Goal: Navigation & Orientation: Find specific page/section

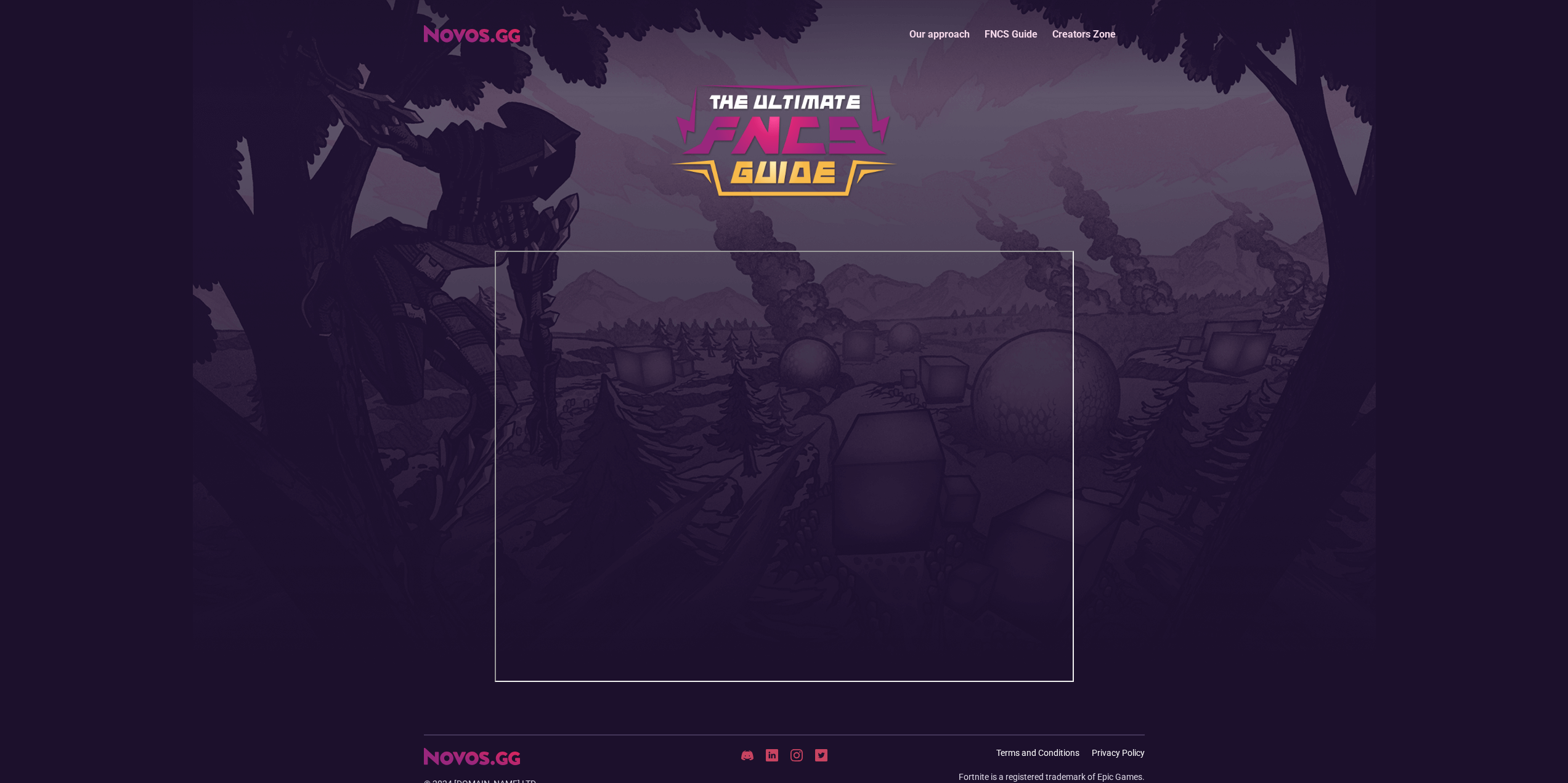
click at [1561, 49] on header "Our approach FNCS Guide Creators Zone" at bounding box center [784, 367] width 1568 height 734
click at [452, 37] on img "home" at bounding box center [471, 34] width 96 height 17
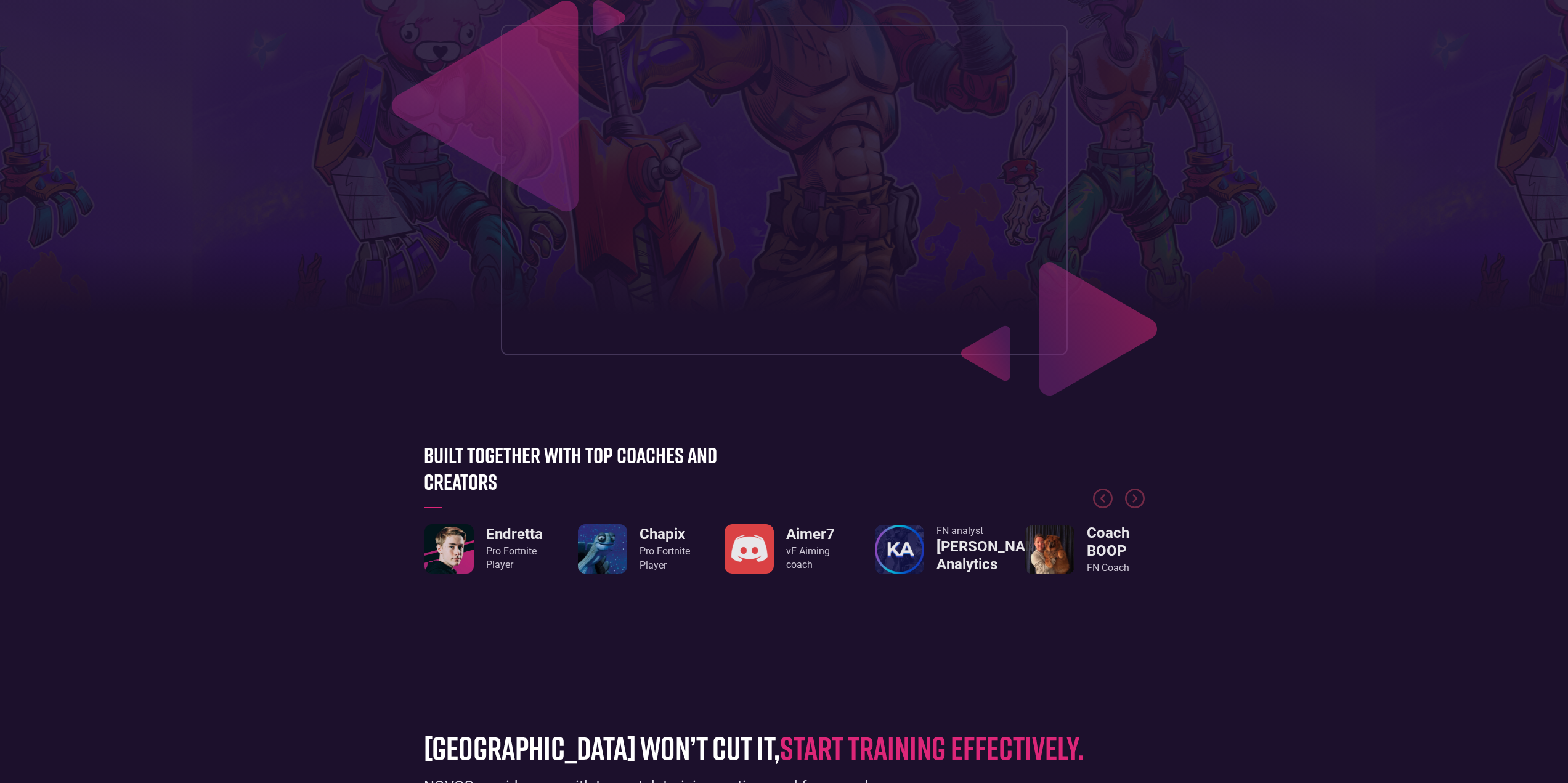
scroll to position [308, 0]
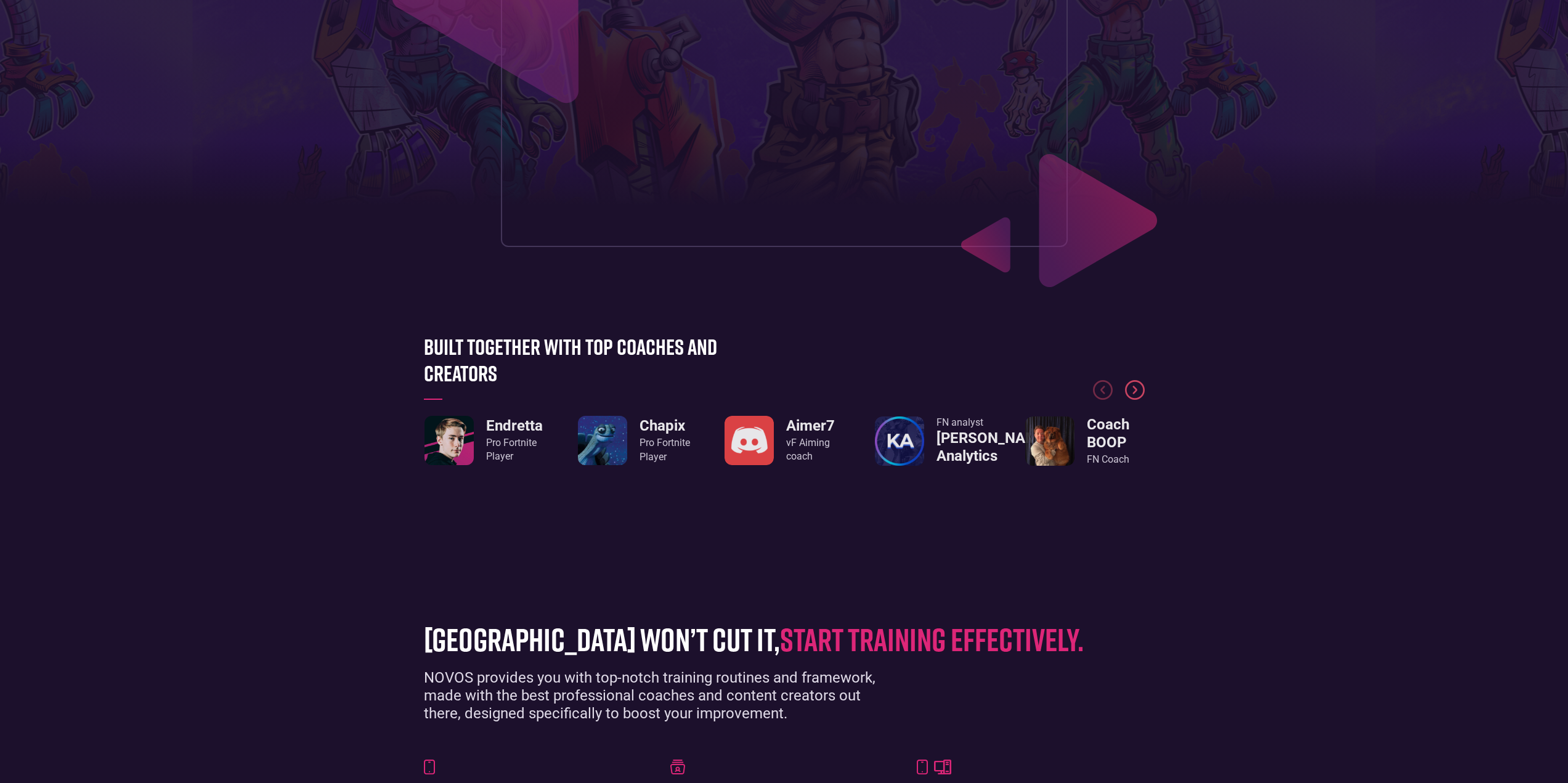
click at [1131, 395] on img "Next slide" at bounding box center [1134, 390] width 20 height 20
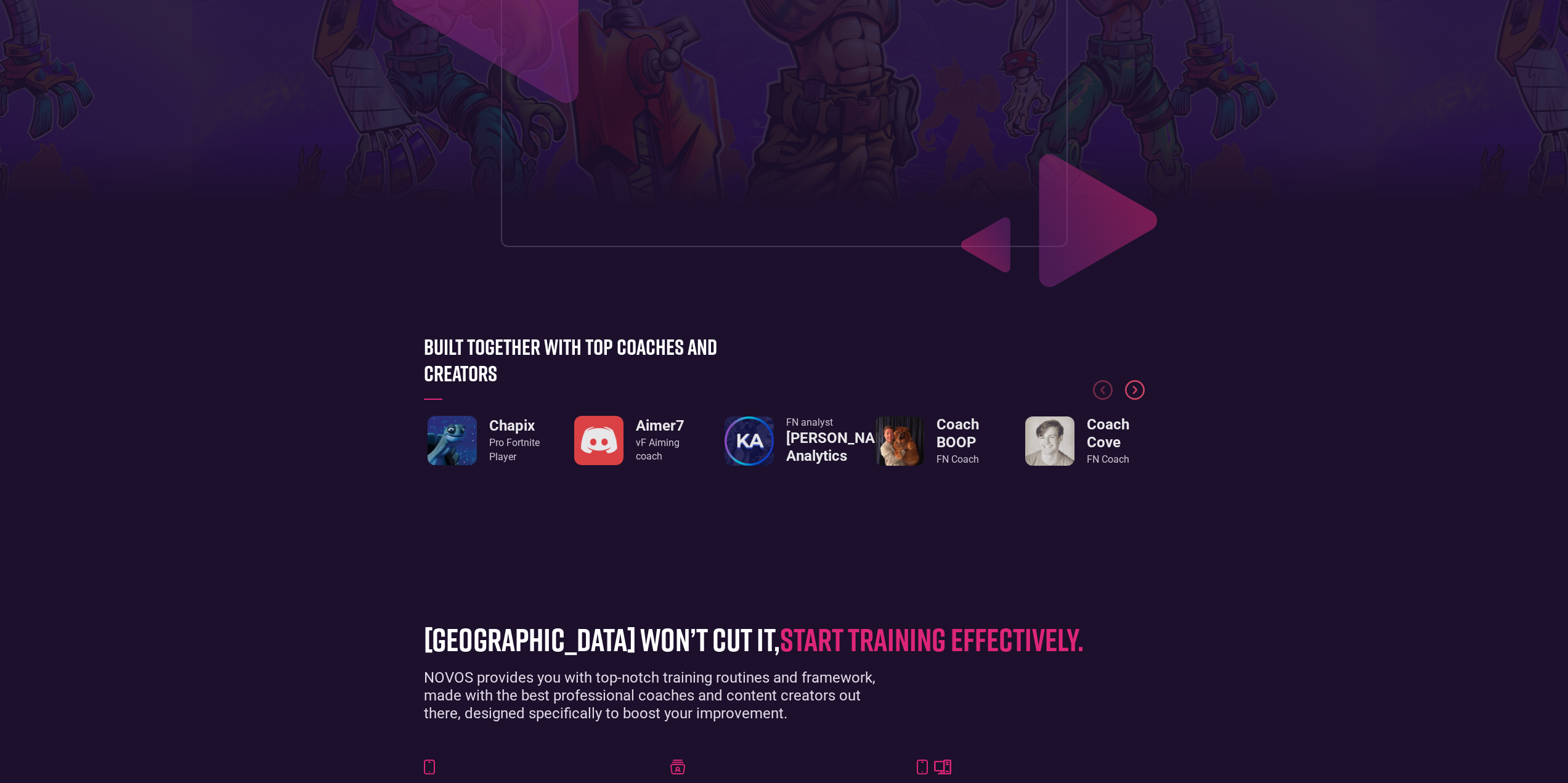
click at [1135, 394] on img "Next slide" at bounding box center [1134, 390] width 20 height 20
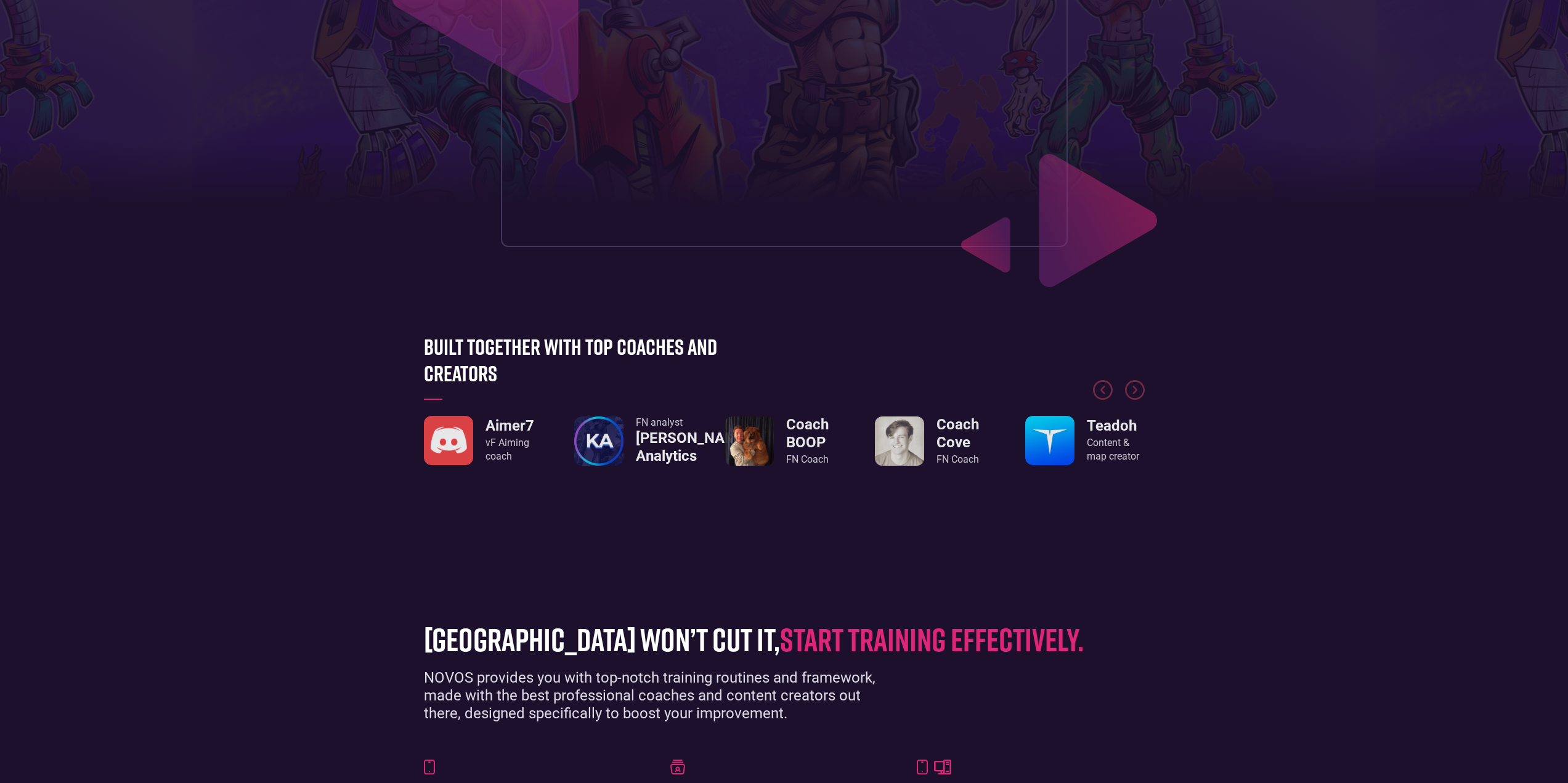
click at [1138, 400] on div "Next slide" at bounding box center [1134, 390] width 21 height 21
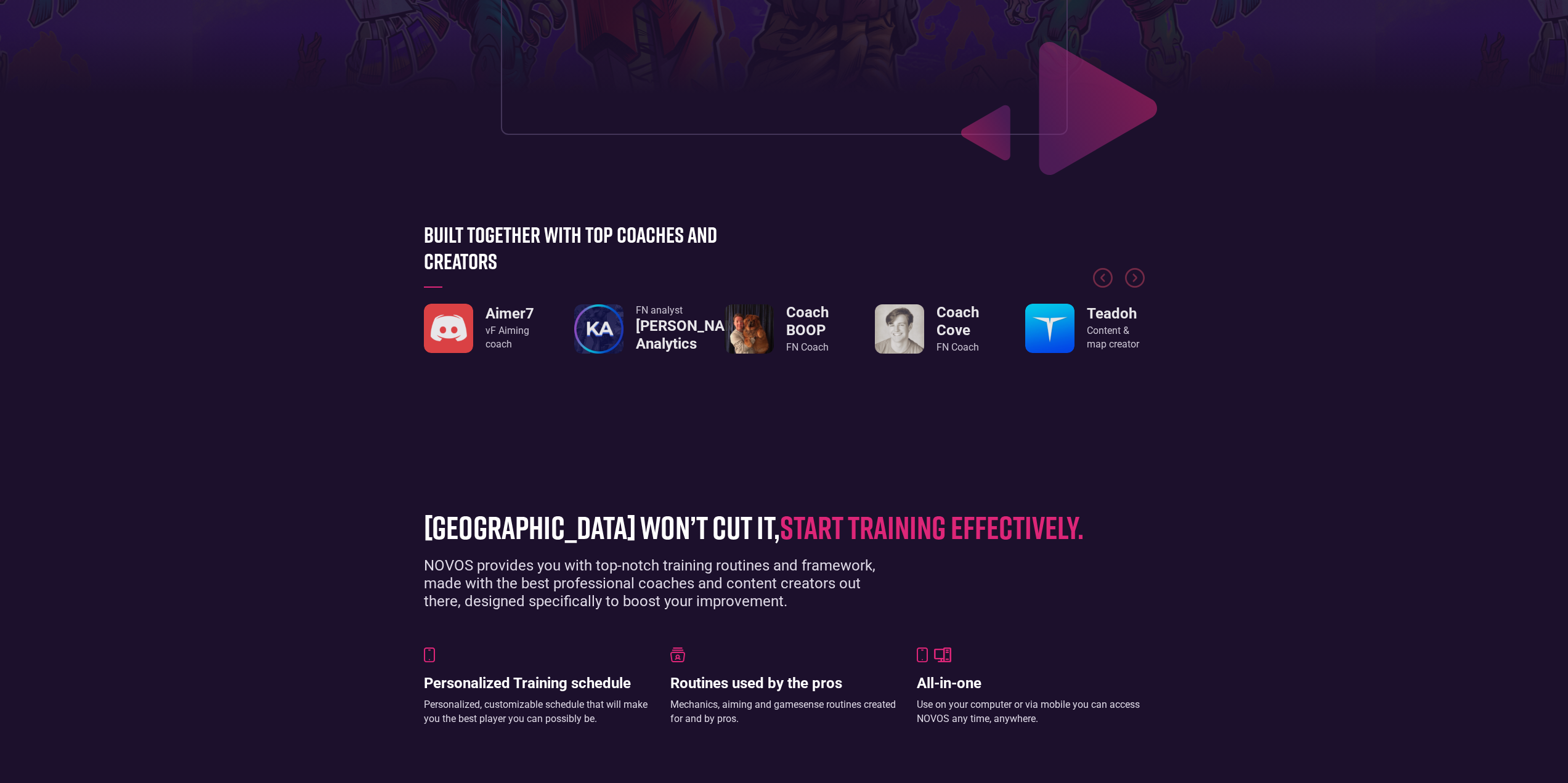
scroll to position [369, 0]
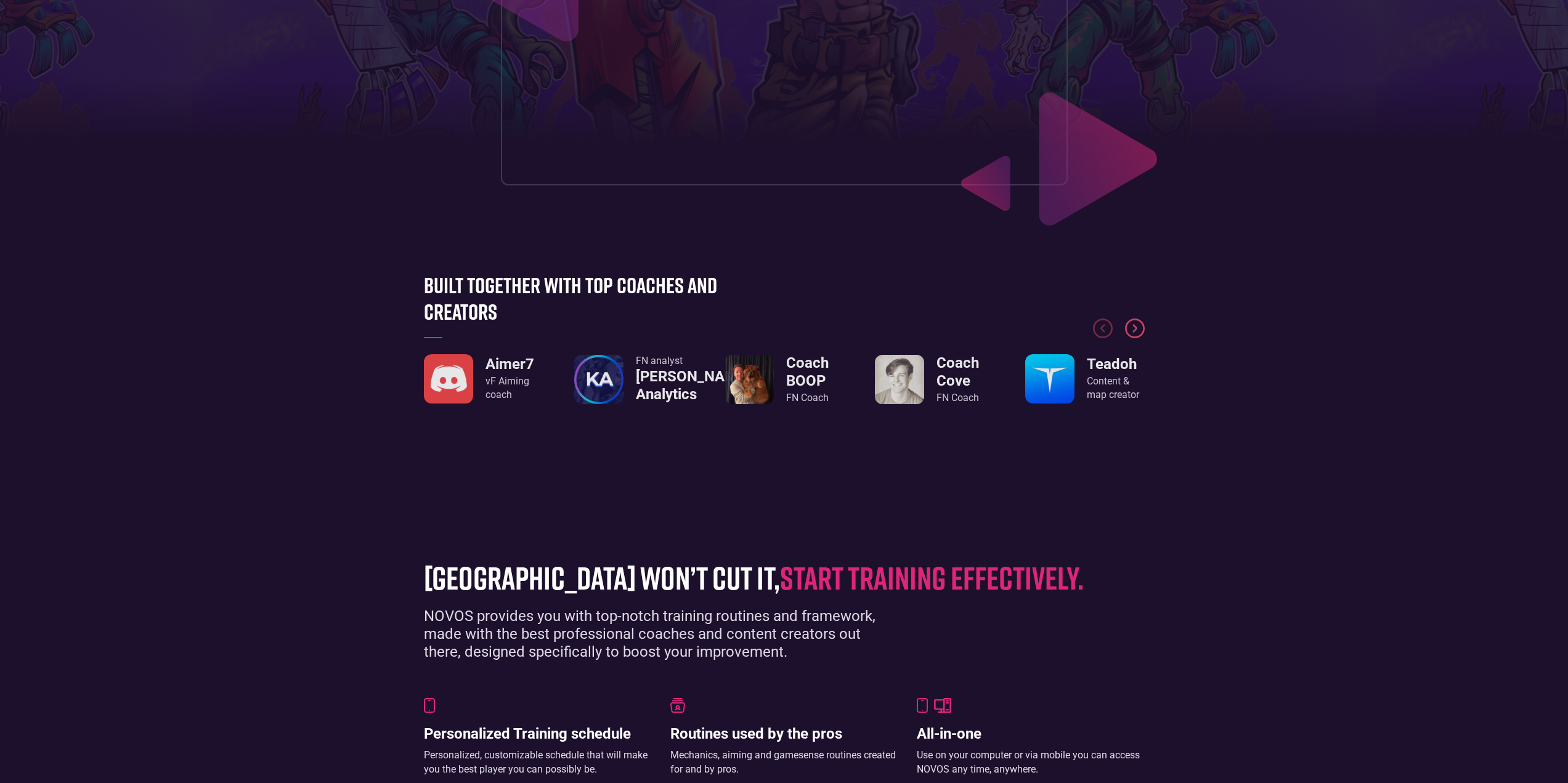
click at [1136, 319] on img "Next slide" at bounding box center [1134, 328] width 20 height 20
